Goal: Task Accomplishment & Management: Use online tool/utility

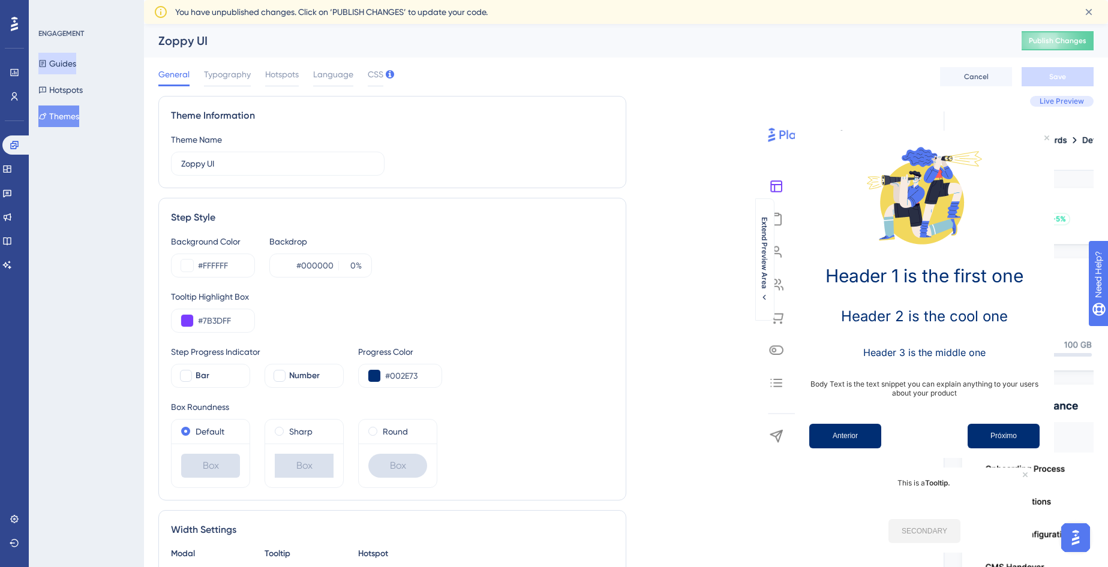
click at [76, 66] on button "Guides" at bounding box center [57, 64] width 38 height 22
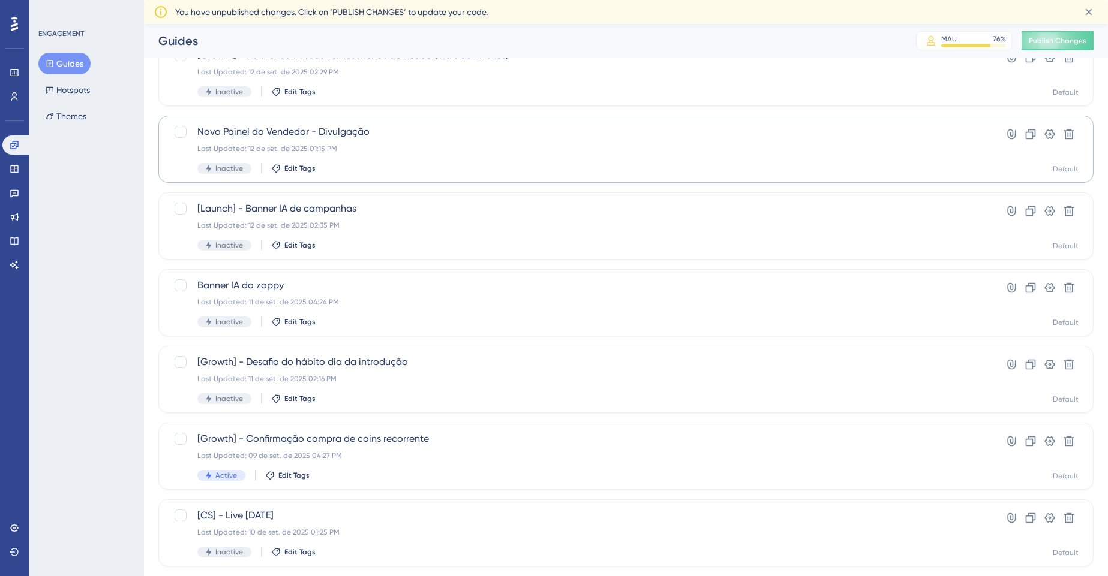
scroll to position [74, 0]
click at [642, 227] on div "Last Updated: [DATE] 02:35 PM" at bounding box center [577, 223] width 761 height 10
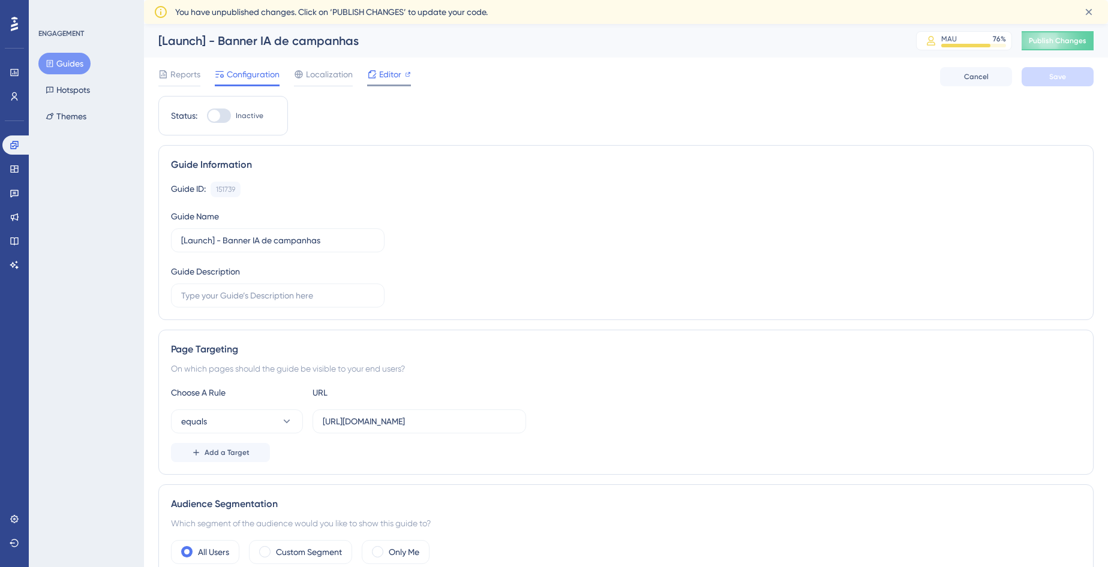
click at [381, 85] on div at bounding box center [389, 86] width 44 height 2
click at [74, 59] on button "Guides" at bounding box center [64, 64] width 52 height 22
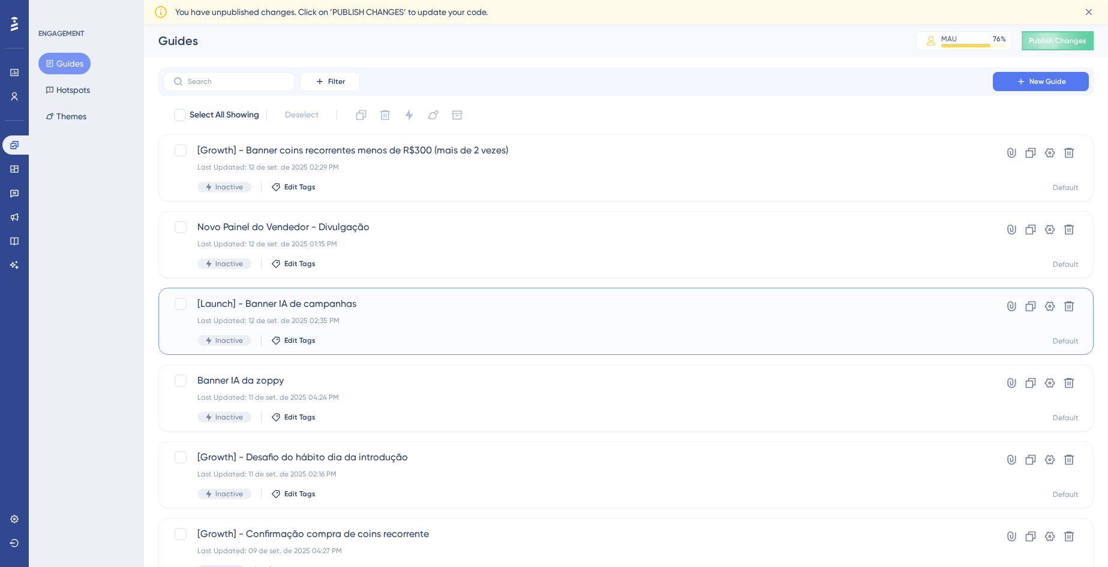
click at [359, 300] on span "[Launch] - Banner IA de campanhas" at bounding box center [577, 304] width 761 height 14
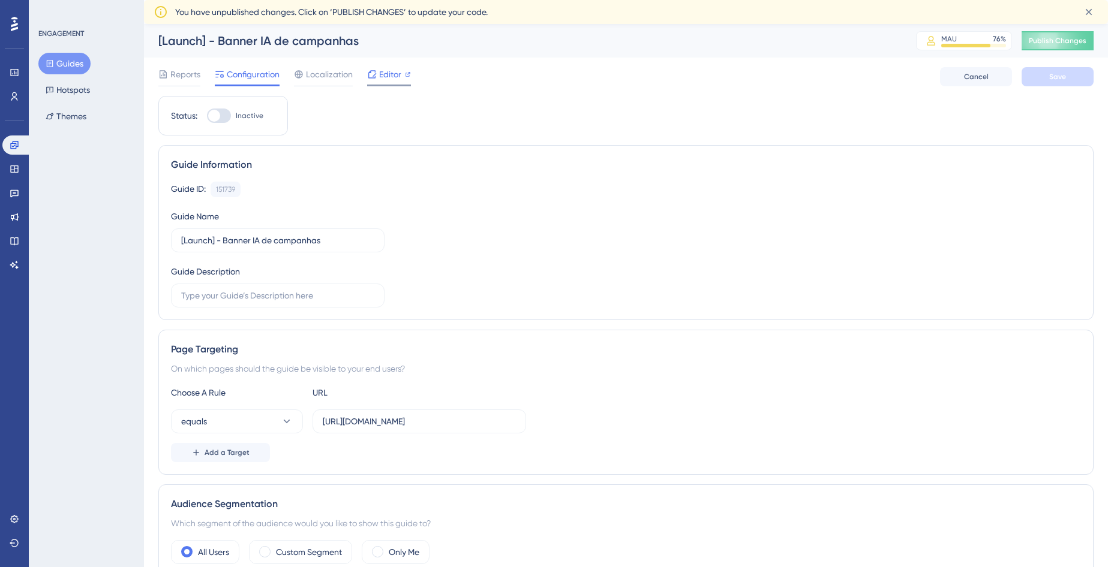
click at [393, 76] on span "Editor" at bounding box center [390, 74] width 22 height 14
click at [191, 72] on span "Reports" at bounding box center [185, 74] width 30 height 14
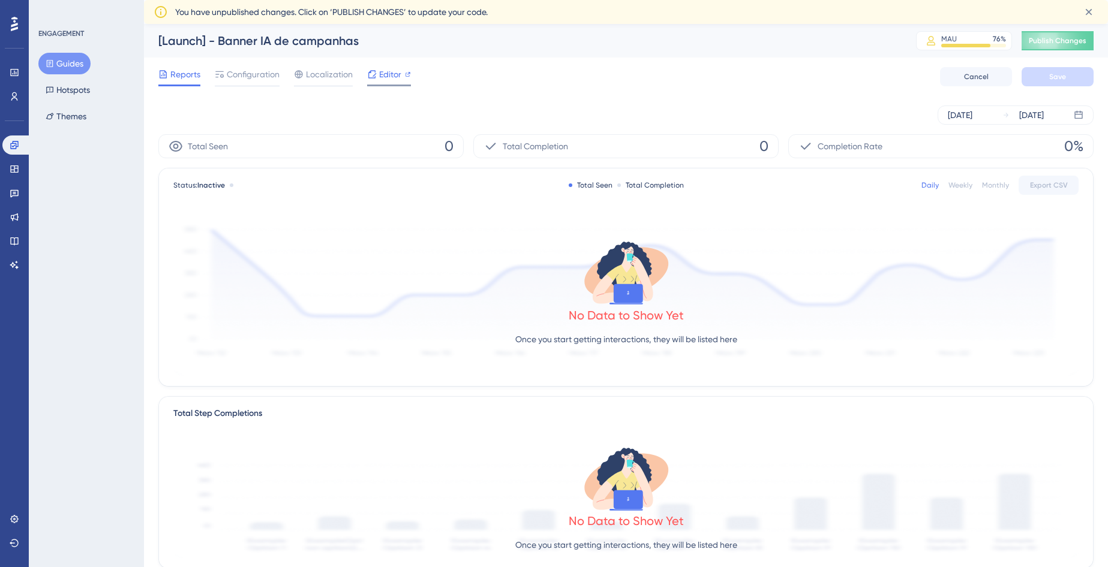
click at [381, 76] on span "Editor" at bounding box center [390, 74] width 22 height 14
